Goal: Obtain resource: Download file/media

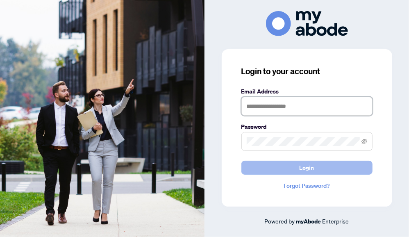
type input "**********"
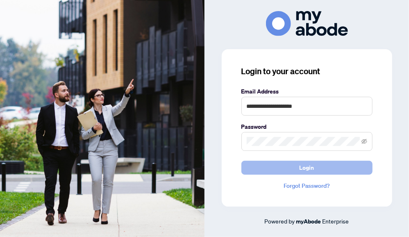
click at [297, 169] on button "Login" at bounding box center [306, 168] width 131 height 14
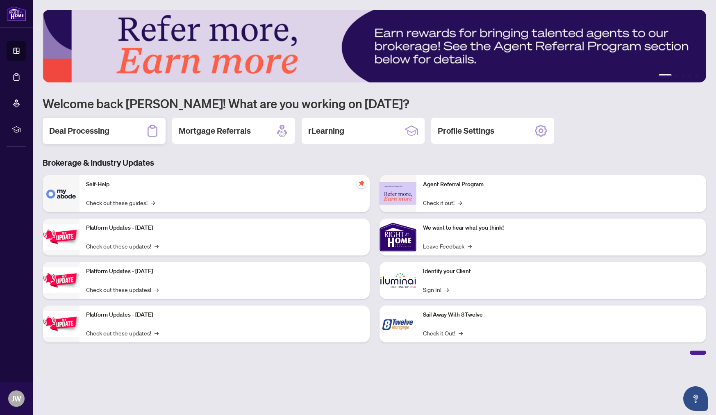
click at [79, 129] on h2 "Deal Processing" at bounding box center [79, 130] width 60 height 11
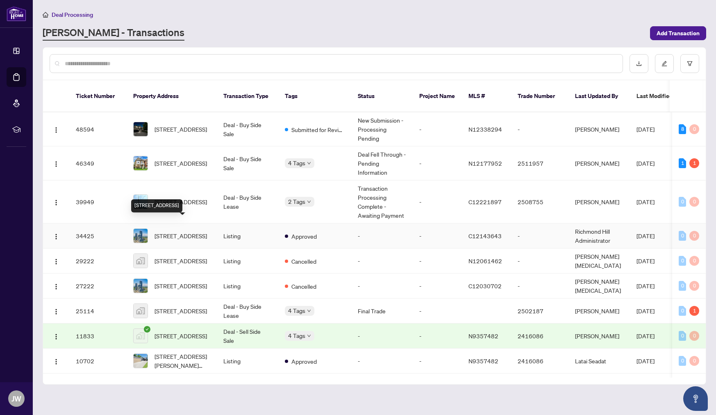
click at [182, 199] on div "[STREET_ADDRESS]" at bounding box center [156, 205] width 51 height 13
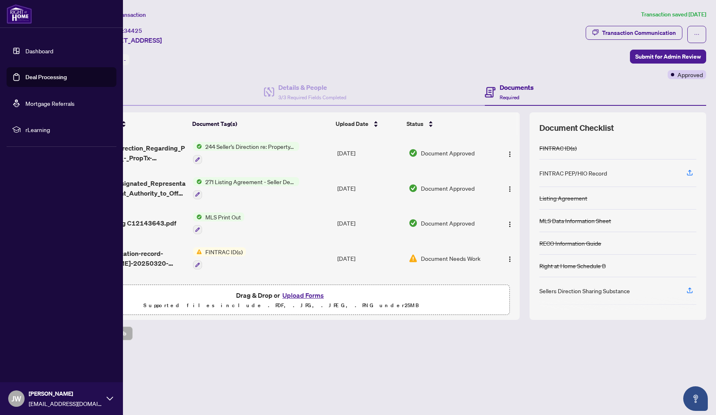
click at [49, 52] on link "Dashboard" at bounding box center [39, 50] width 28 height 7
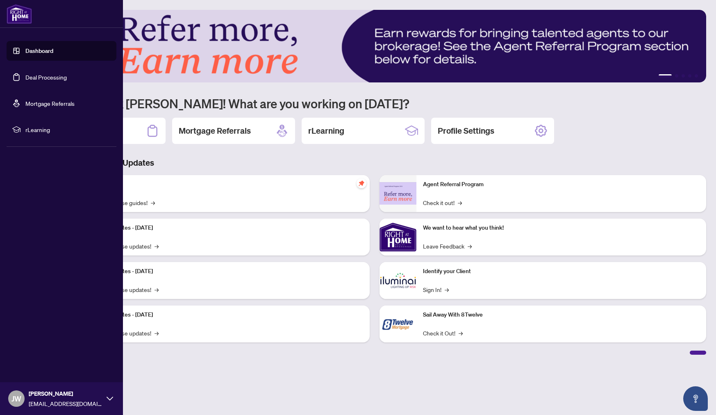
click at [50, 73] on link "Deal Processing" at bounding box center [45, 76] width 41 height 7
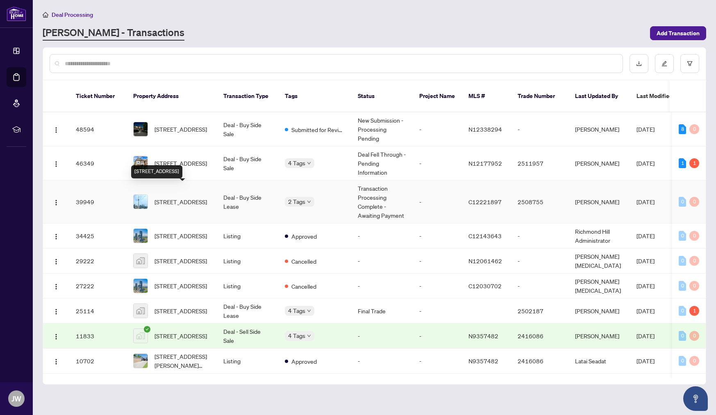
click at [199, 197] on span "[STREET_ADDRESS]" at bounding box center [181, 201] width 52 height 9
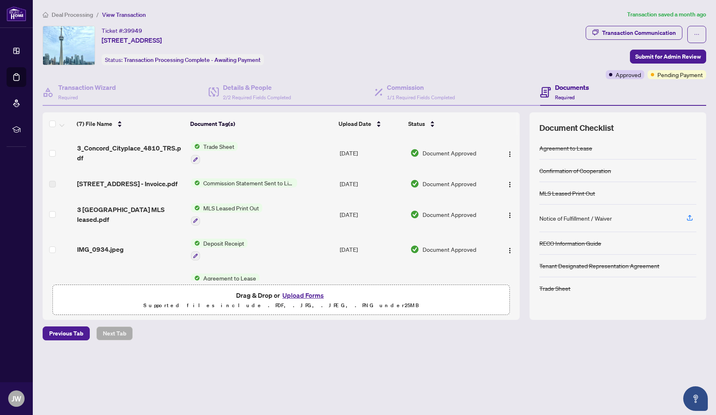
click at [211, 142] on span "Trade Sheet" at bounding box center [219, 146] width 38 height 9
click at [212, 143] on span "Trade Sheet" at bounding box center [219, 146] width 38 height 9
click at [107, 147] on span "3_Concord_Cityplace_4810_TRS.pdf" at bounding box center [130, 153] width 107 height 20
